Goal: Information Seeking & Learning: Learn about a topic

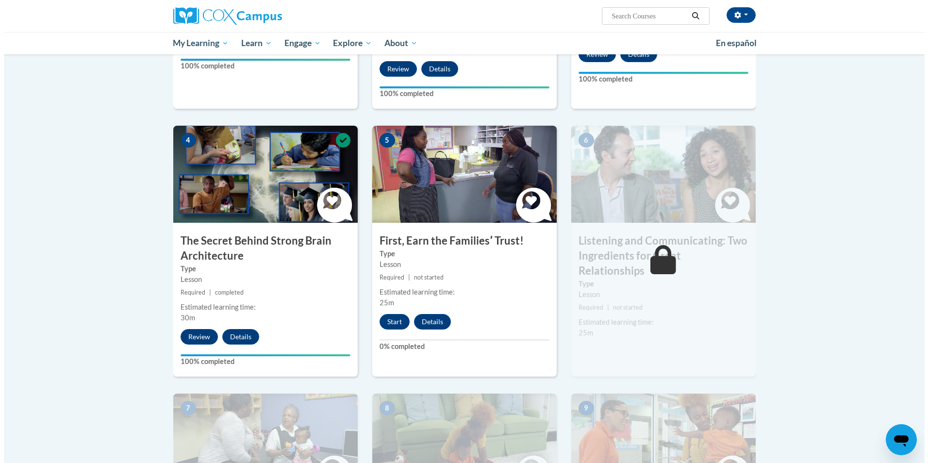
scroll to position [437, 0]
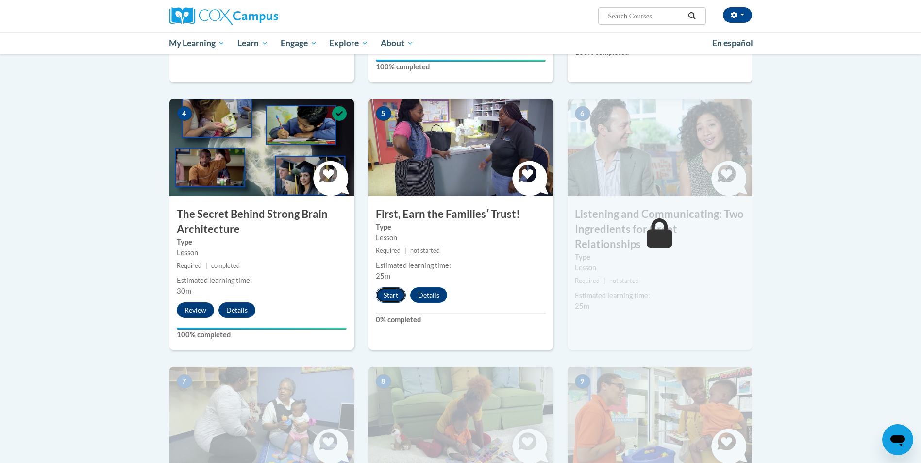
click at [391, 299] on button "Start" at bounding box center [391, 295] width 30 height 16
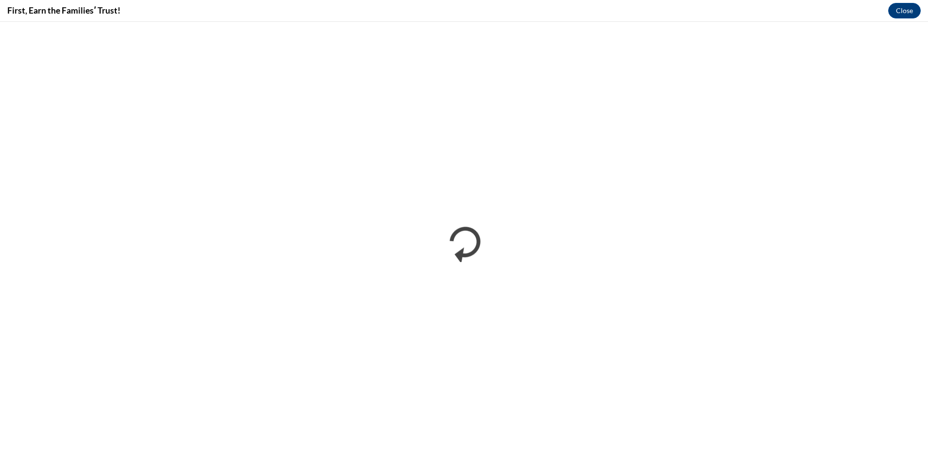
scroll to position [0, 0]
